Goal: Information Seeking & Learning: Find specific fact

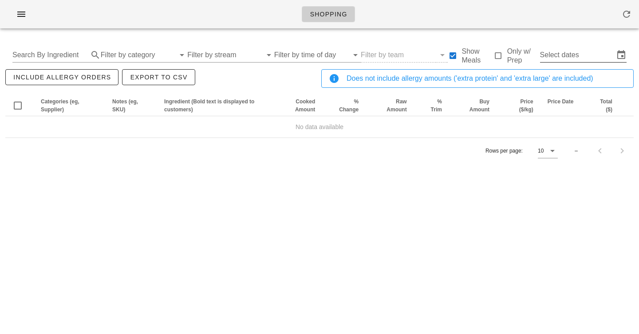
click at [568, 55] on input "Select dates" at bounding box center [577, 55] width 74 height 14
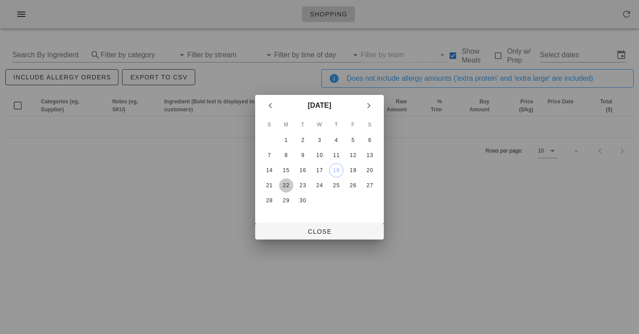
click at [284, 186] on div "22" at bounding box center [286, 185] width 14 height 6
click at [368, 185] on div "27" at bounding box center [370, 185] width 14 height 6
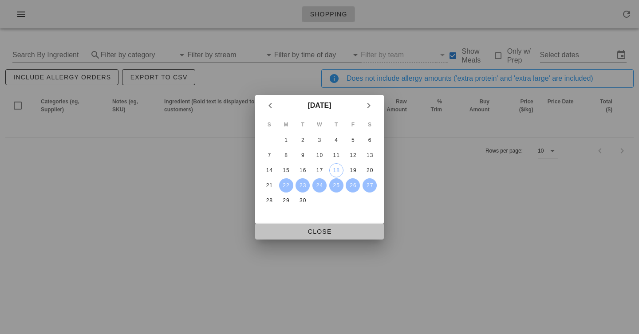
click at [335, 225] on button "Close" at bounding box center [319, 232] width 129 height 16
type input "[DATE] - [DATE]"
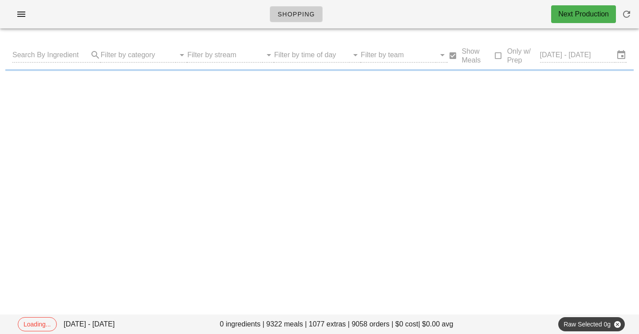
click at [198, 12] on div "Shopping Next Production" at bounding box center [319, 14] width 639 height 28
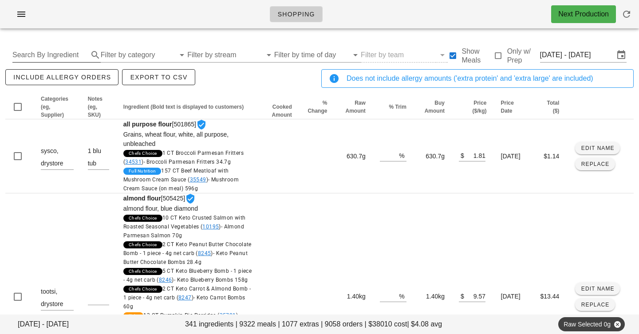
click at [67, 57] on input "Search By Ingredient" at bounding box center [49, 55] width 74 height 14
type input "pork"
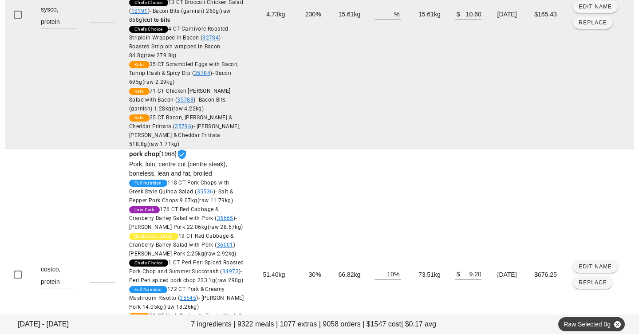
scroll to position [419, 0]
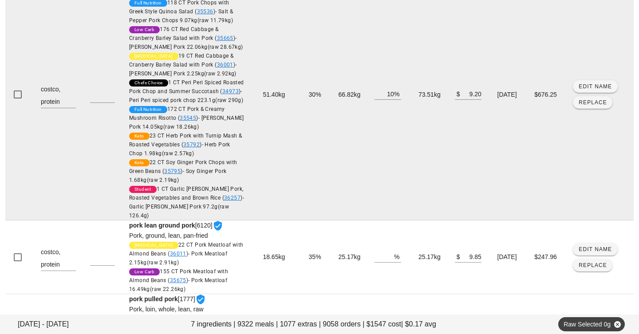
click at [408, 107] on td "73.51kg" at bounding box center [427, 95] width 39 height 252
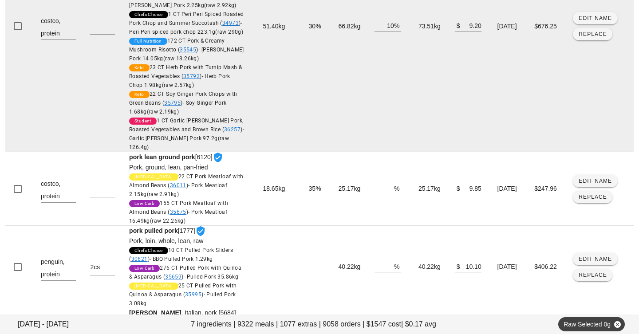
scroll to position [497, 0]
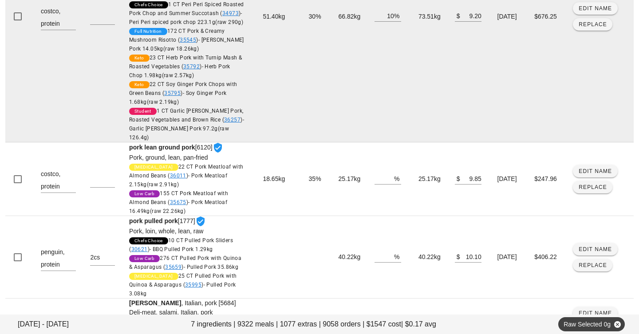
copy td "73.51kg"
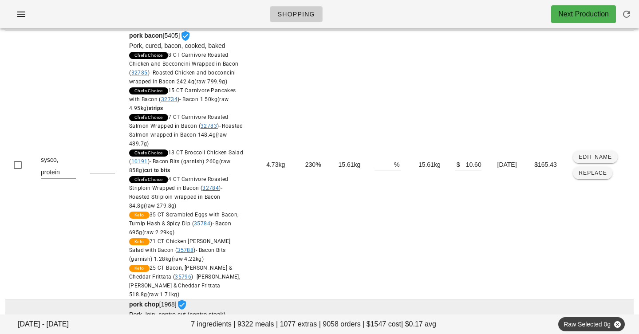
scroll to position [0, 0]
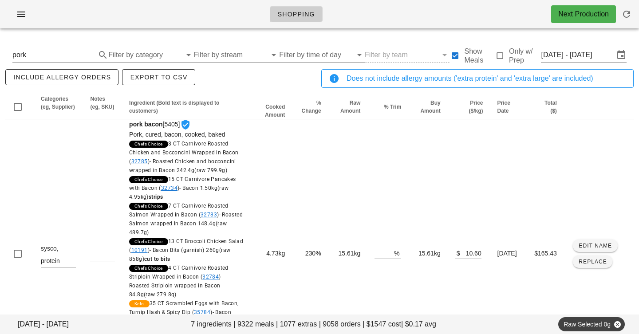
click at [220, 19] on div "Shopping Next Production" at bounding box center [319, 14] width 639 height 28
